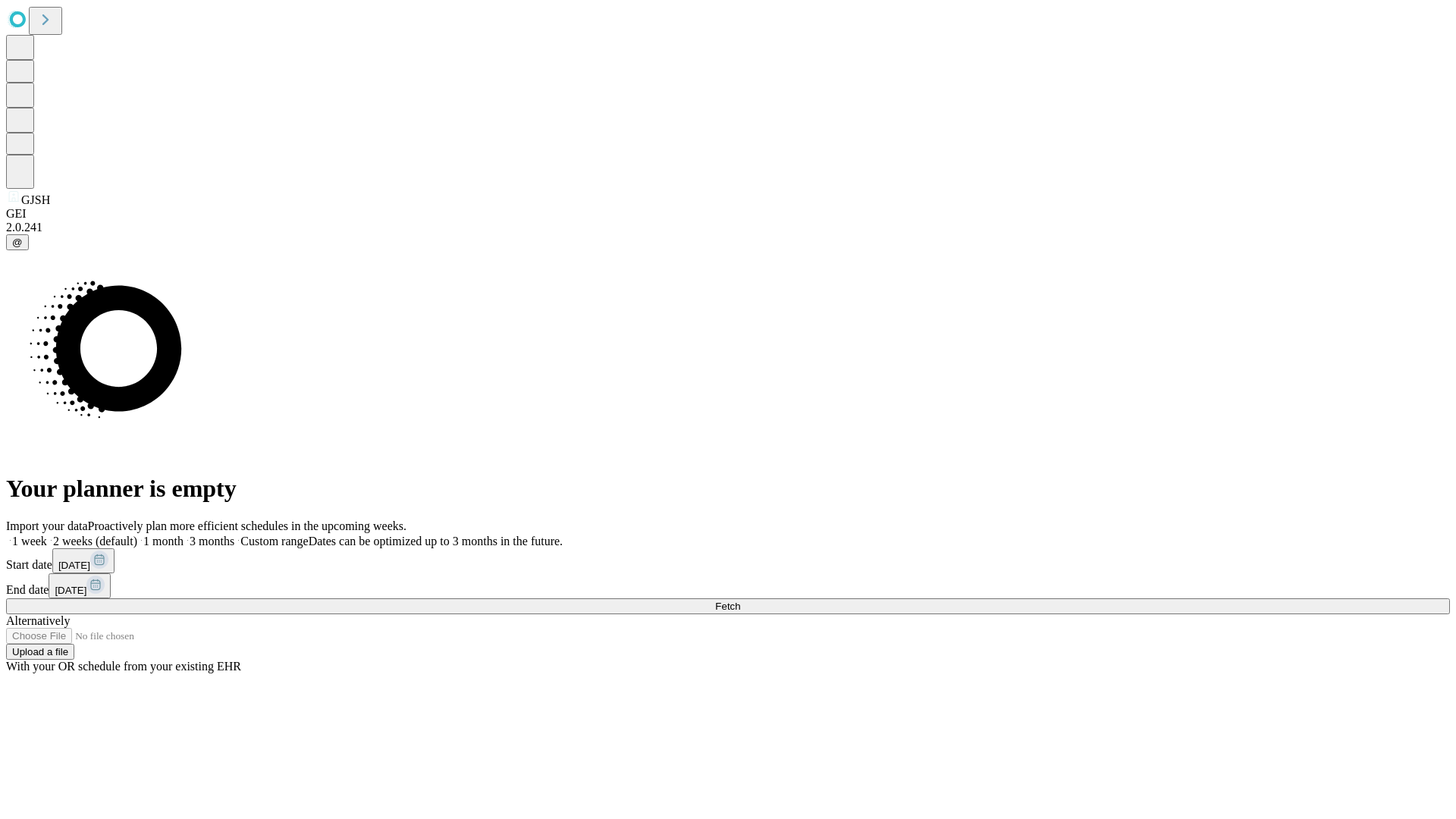
click at [741, 601] on span "Fetch" at bounding box center [728, 606] width 25 height 12
